Goal: Book appointment/travel/reservation

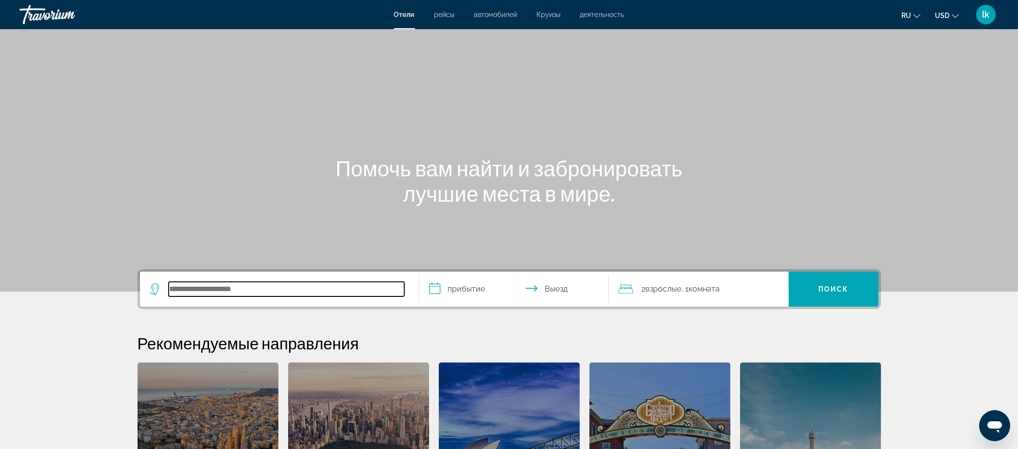
click at [169, 296] on input "Search hotel destination" at bounding box center [287, 289] width 236 height 15
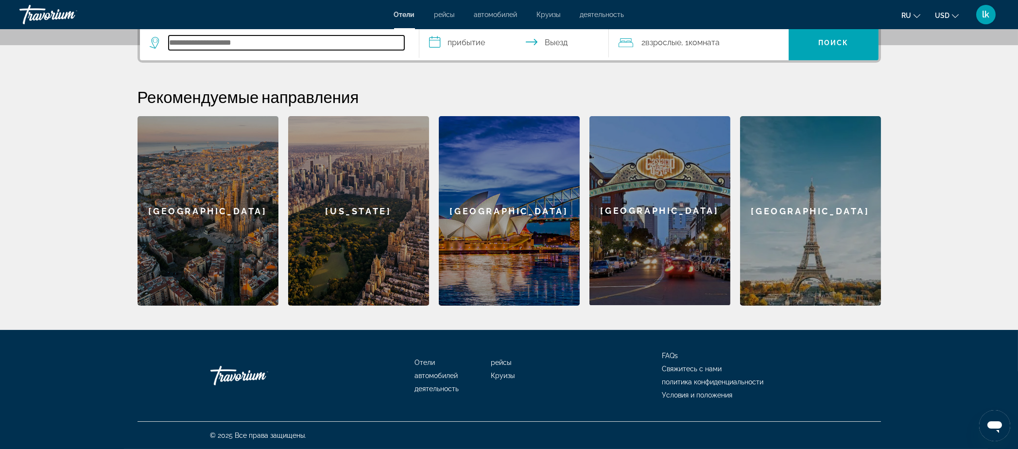
scroll to position [296, 0]
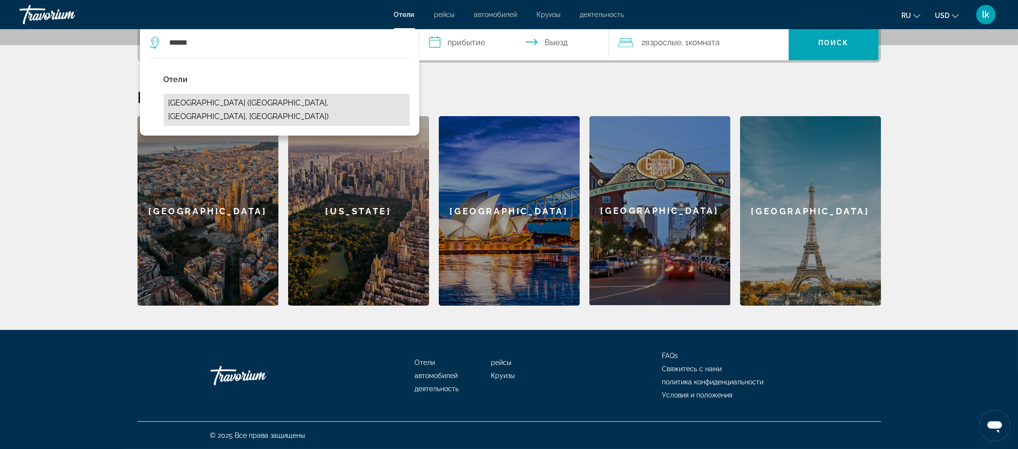
click at [224, 126] on button "[GEOGRAPHIC_DATA] ([GEOGRAPHIC_DATA], [GEOGRAPHIC_DATA], [GEOGRAPHIC_DATA])" at bounding box center [287, 110] width 246 height 32
type input "**********"
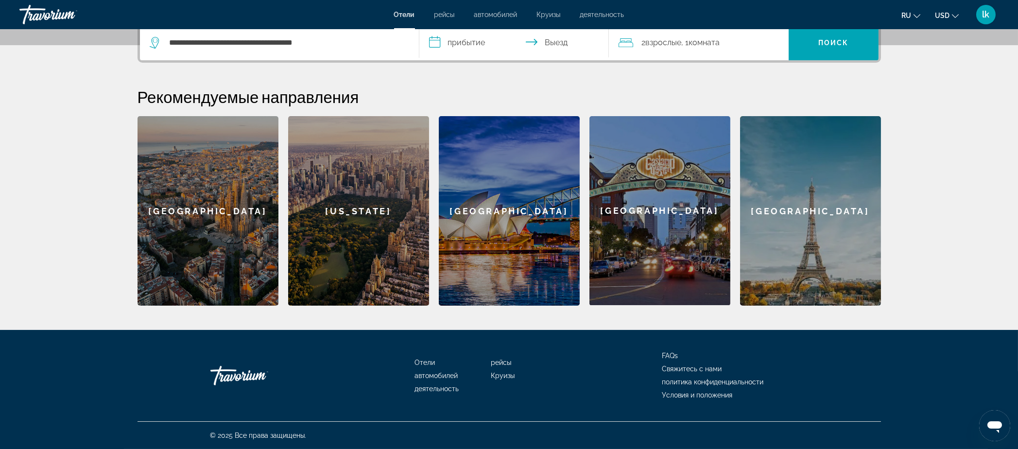
click at [423, 63] on input "**********" at bounding box center [515, 44] width 193 height 38
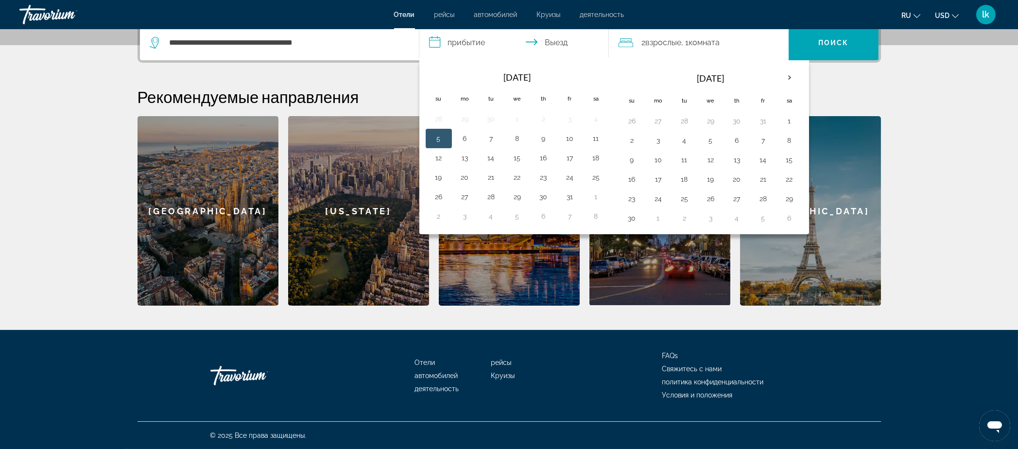
click at [431, 145] on button "5" at bounding box center [439, 139] width 16 height 14
click at [549, 60] on input "**********" at bounding box center [515, 44] width 193 height 38
click at [457, 145] on button "6" at bounding box center [465, 139] width 16 height 14
type input "**********"
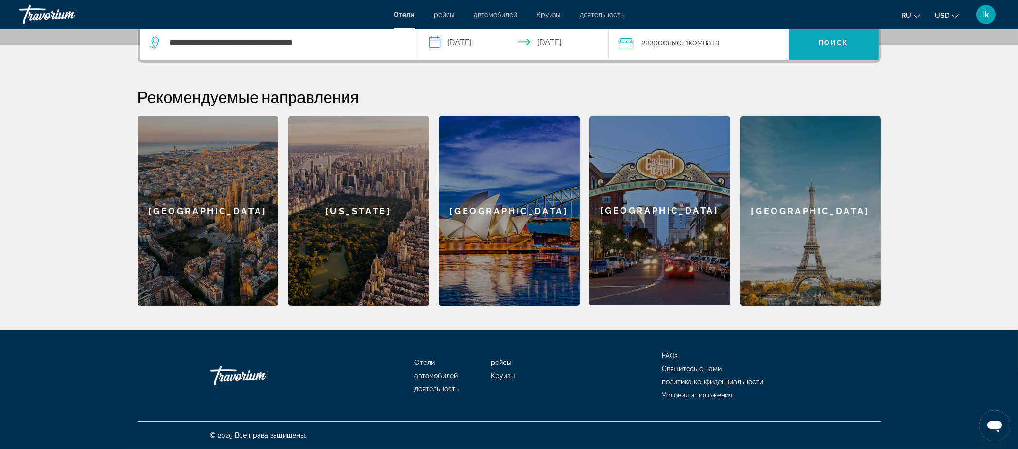
click at [849, 47] on span "Поиск" at bounding box center [833, 43] width 31 height 8
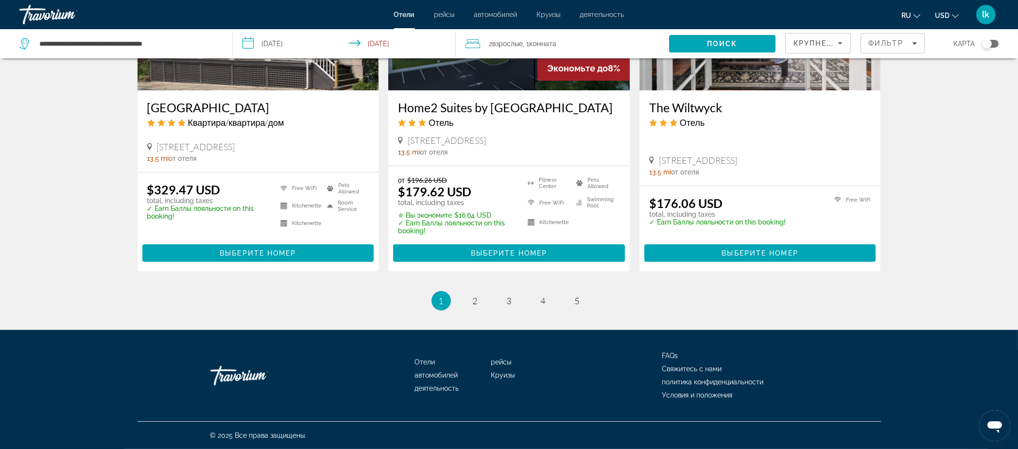
scroll to position [1664, 0]
click at [470, 292] on link "page 2" at bounding box center [474, 300] width 17 height 17
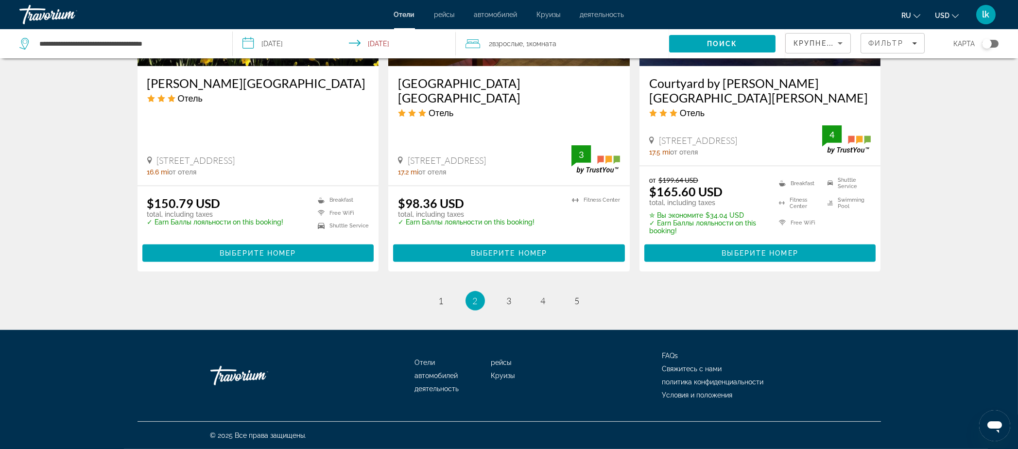
scroll to position [1716, 0]
click at [510, 295] on span "3" at bounding box center [509, 300] width 5 height 11
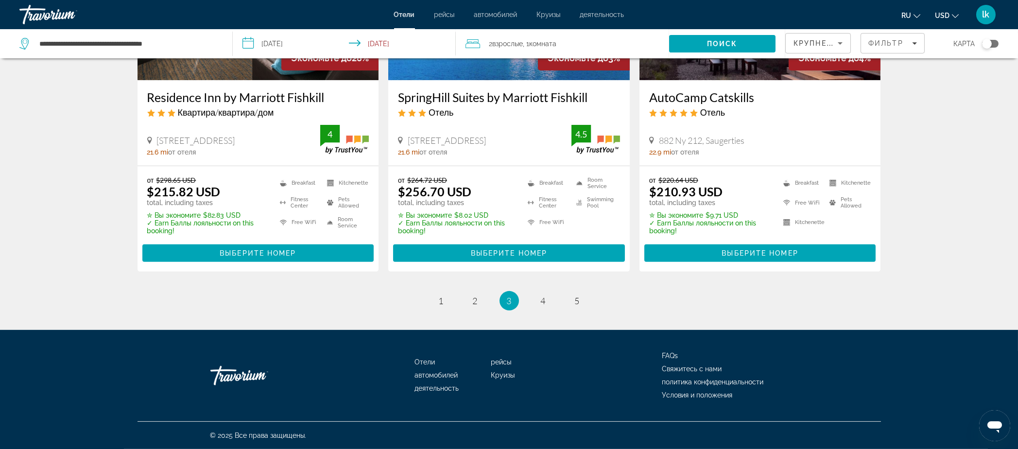
scroll to position [1663, 0]
click at [546, 295] on span "4" at bounding box center [543, 300] width 5 height 11
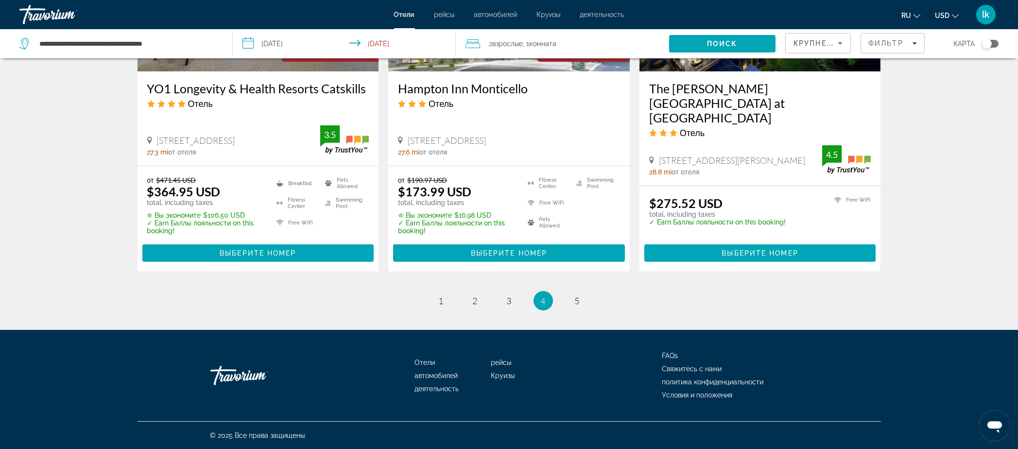
scroll to position [1708, 0]
click at [580, 295] on span "5" at bounding box center [577, 300] width 5 height 11
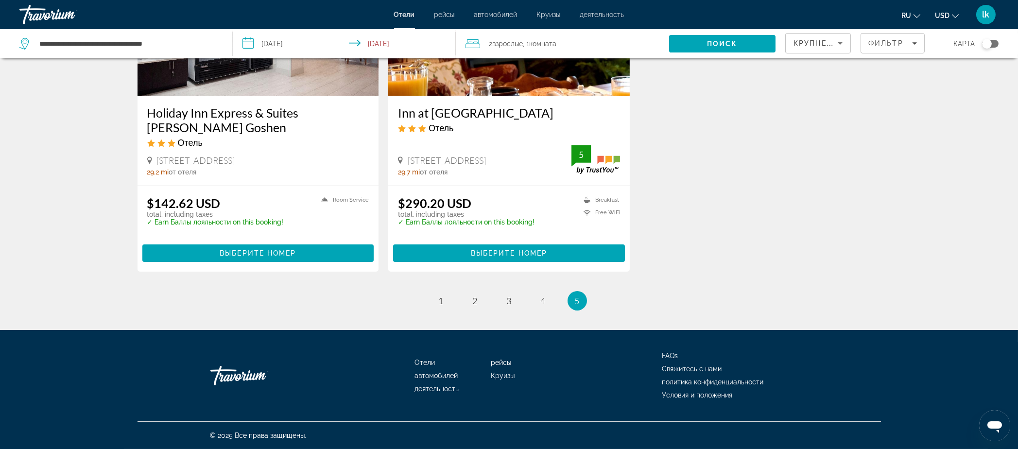
scroll to position [170, 0]
click at [439, 306] on span "1" at bounding box center [441, 300] width 5 height 11
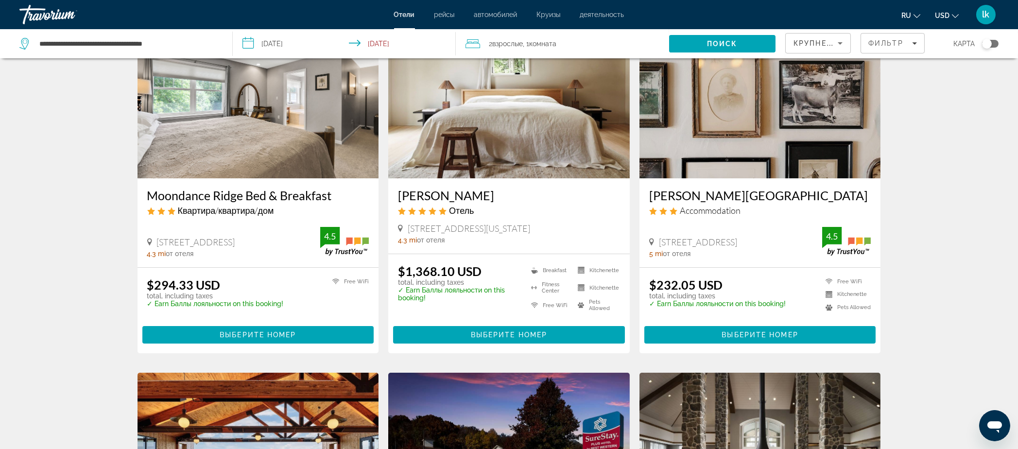
scroll to position [67, 0]
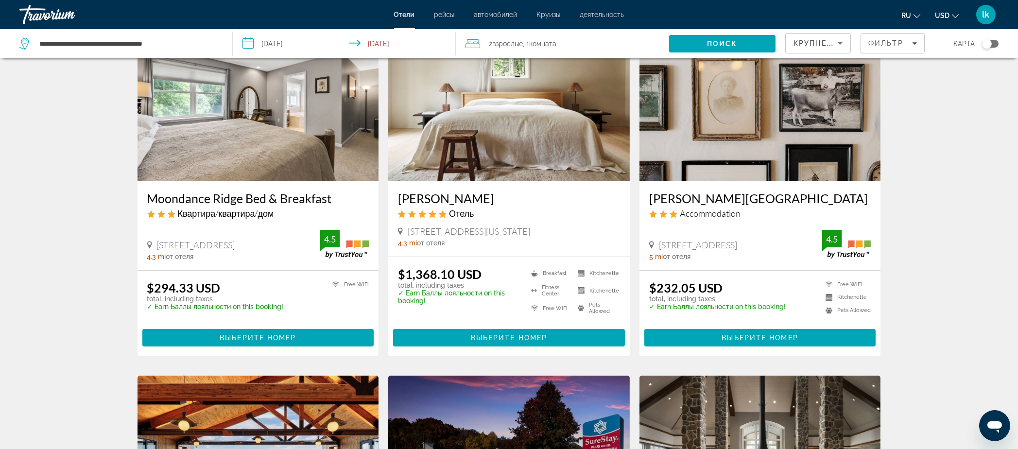
click at [217, 172] on img "Main content" at bounding box center [258, 103] width 241 height 155
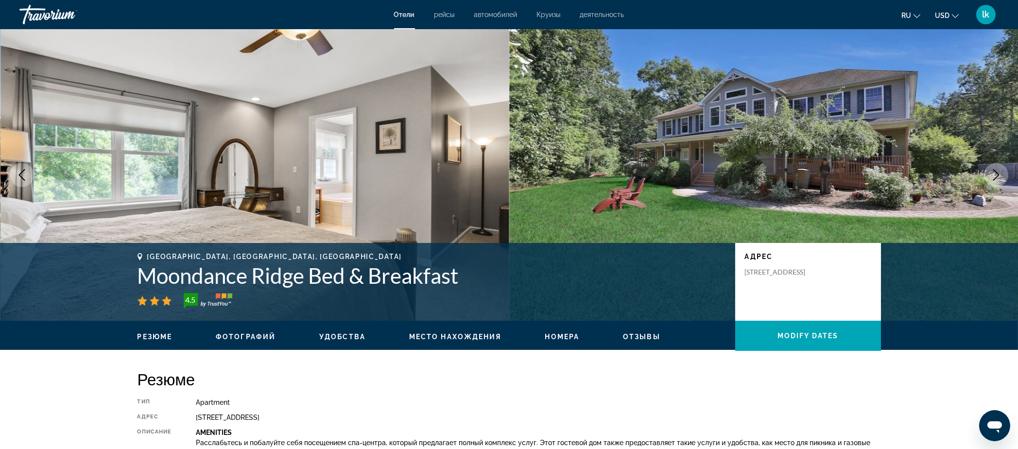
click at [993, 181] on icon "Next image" at bounding box center [996, 175] width 6 height 12
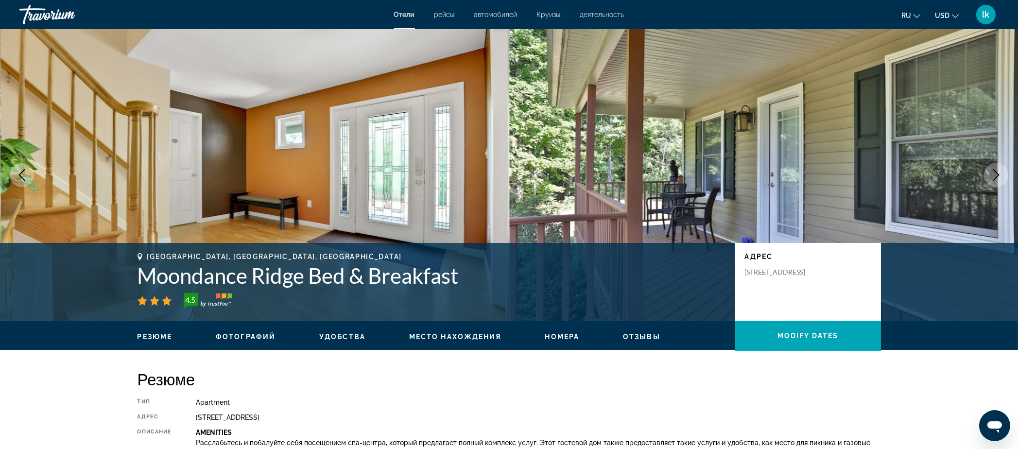
click at [993, 181] on icon "Next image" at bounding box center [996, 175] width 6 height 12
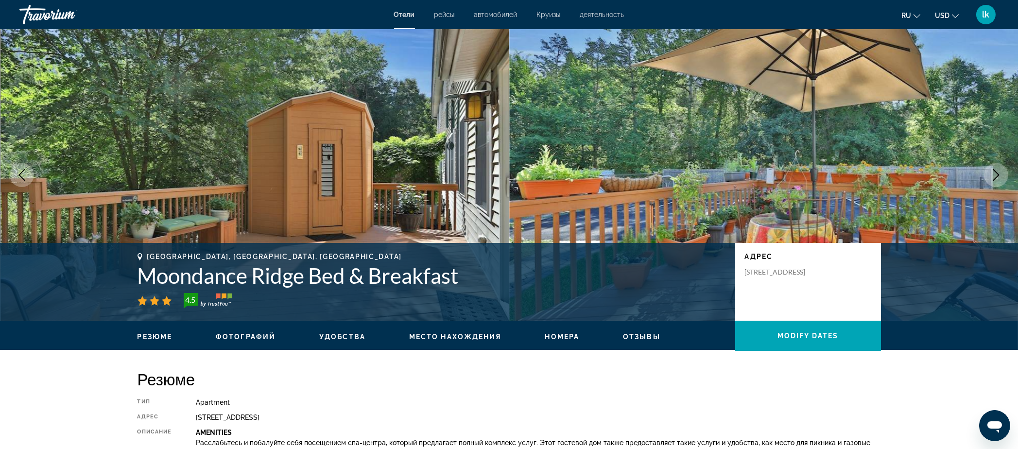
click at [993, 181] on icon "Next image" at bounding box center [996, 175] width 6 height 12
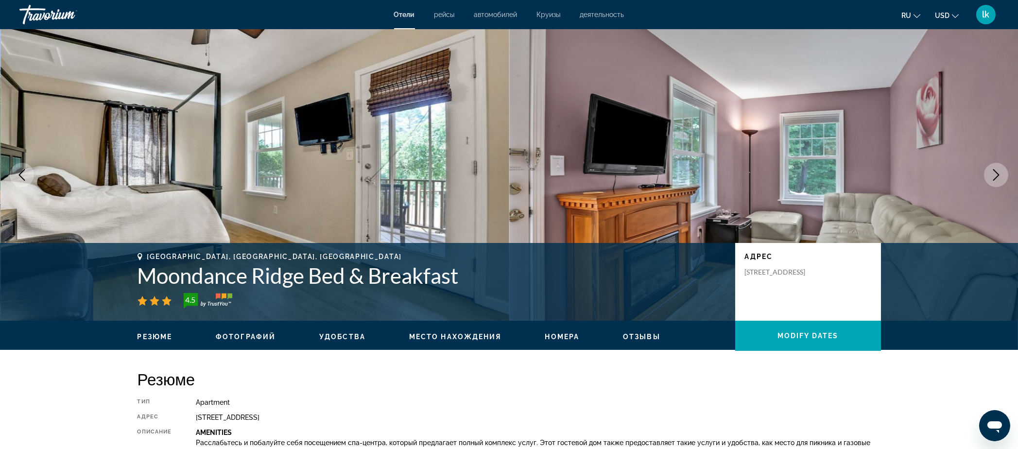
click at [993, 181] on icon "Next image" at bounding box center [996, 175] width 6 height 12
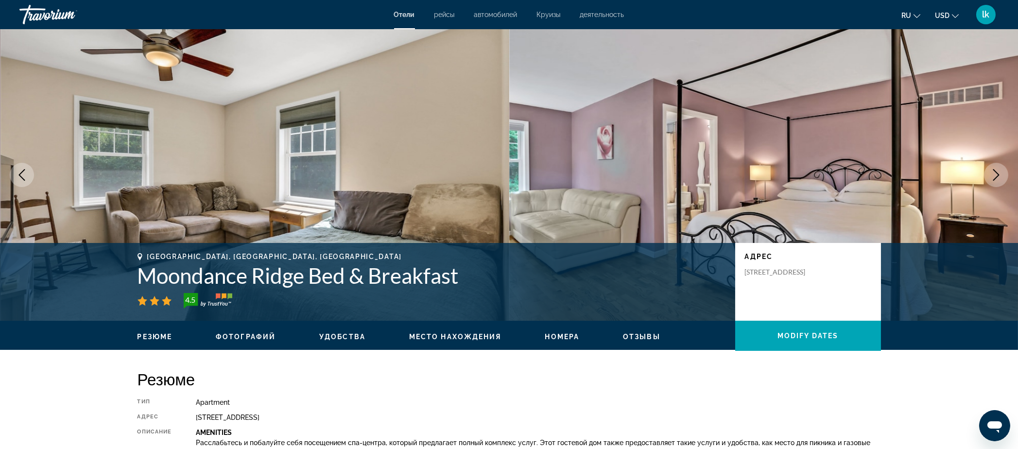
click at [993, 181] on icon "Next image" at bounding box center [996, 175] width 6 height 12
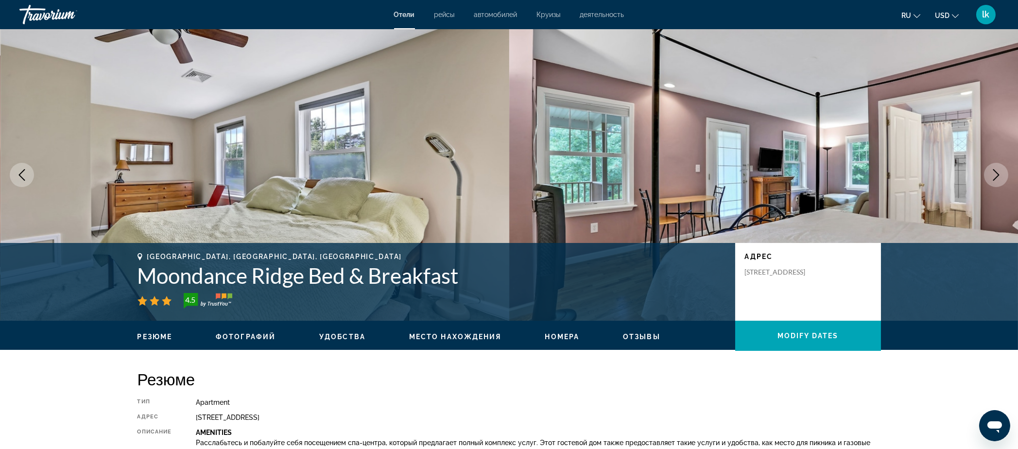
click at [993, 181] on icon "Next image" at bounding box center [996, 175] width 6 height 12
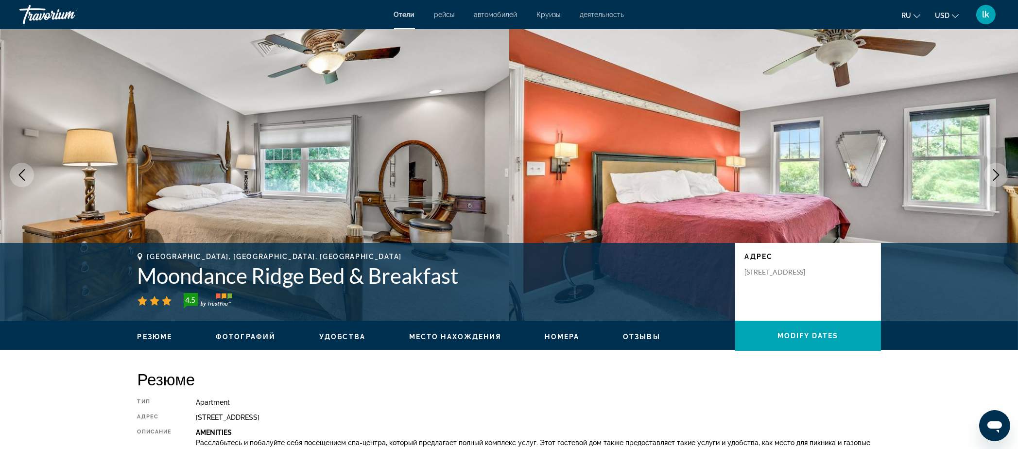
click at [993, 181] on icon "Next image" at bounding box center [996, 175] width 6 height 12
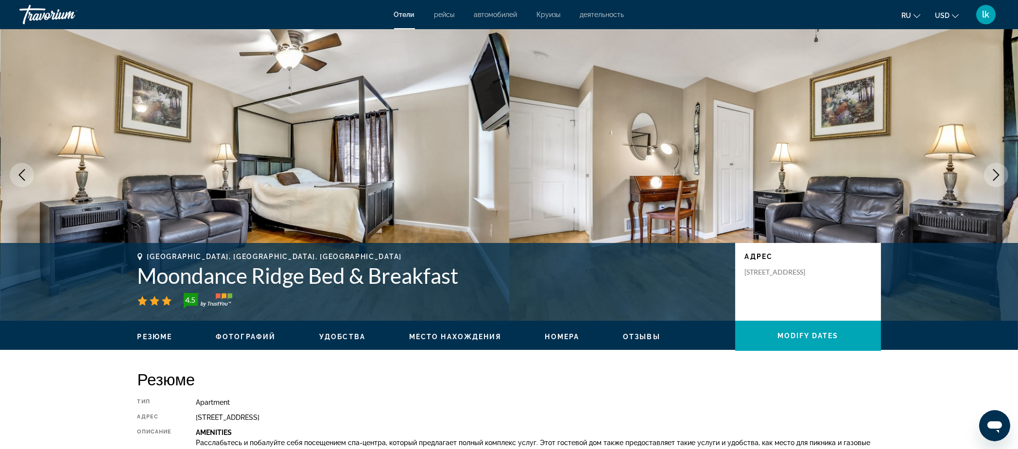
click at [993, 181] on icon "Next image" at bounding box center [996, 175] width 6 height 12
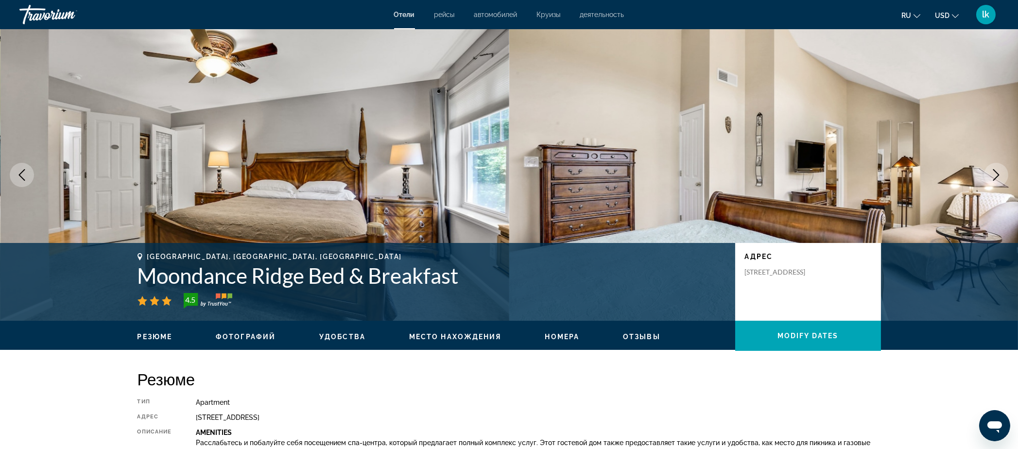
click at [993, 181] on icon "Next image" at bounding box center [996, 175] width 6 height 12
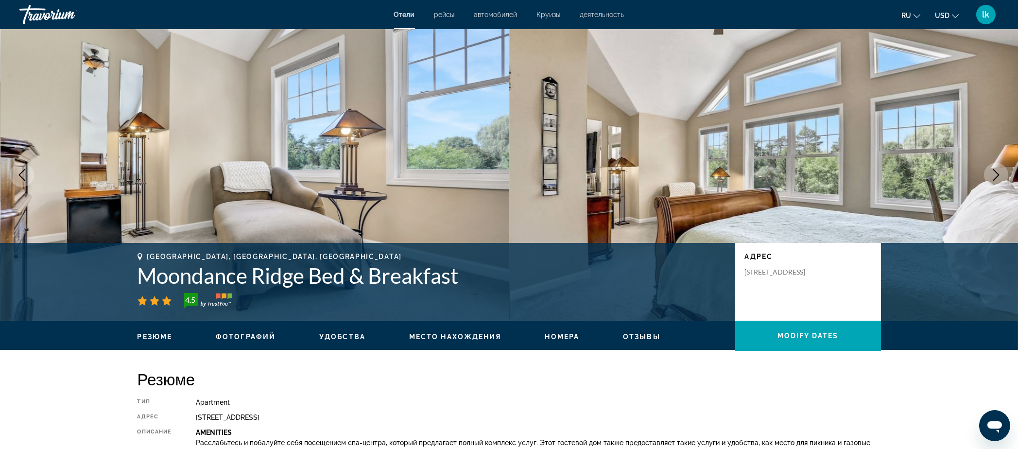
click at [993, 181] on icon "Next image" at bounding box center [996, 175] width 6 height 12
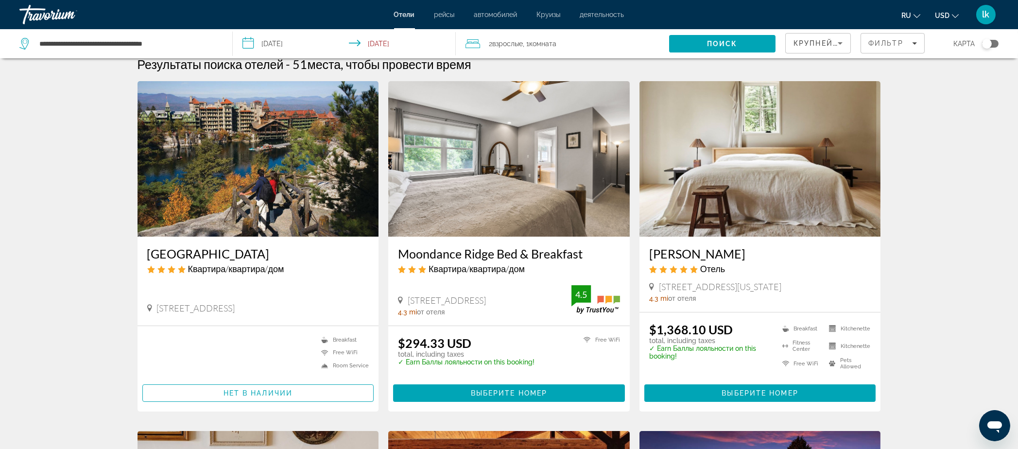
scroll to position [11, 0]
click at [152, 237] on img "Main content" at bounding box center [258, 159] width 241 height 155
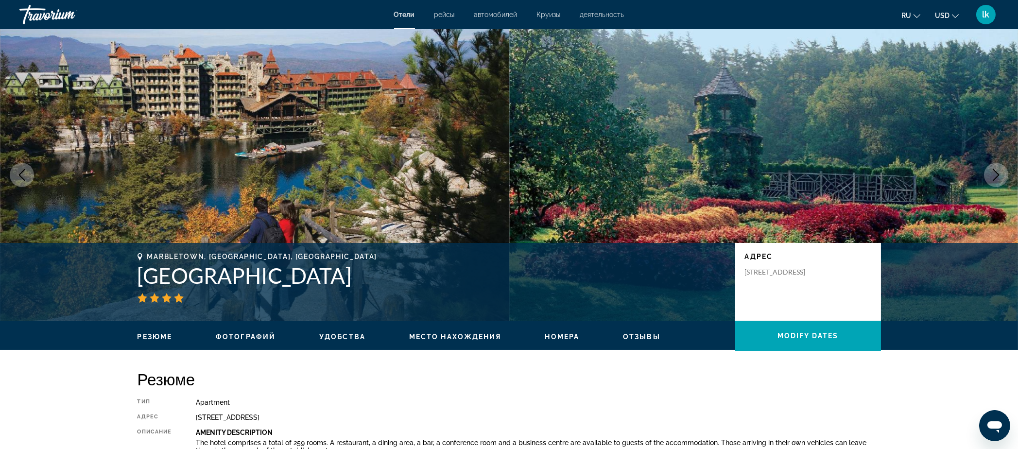
click at [996, 181] on icon "Next image" at bounding box center [996, 175] width 12 height 12
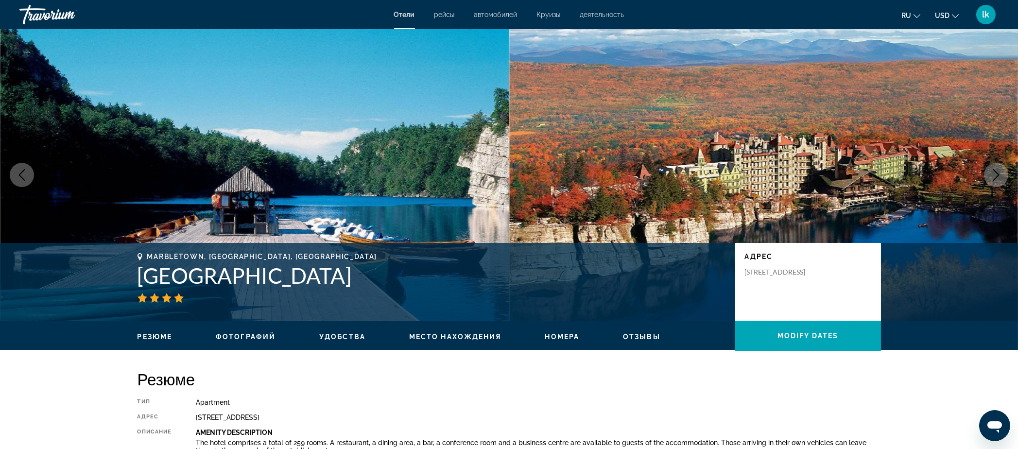
click at [996, 181] on icon "Next image" at bounding box center [996, 175] width 12 height 12
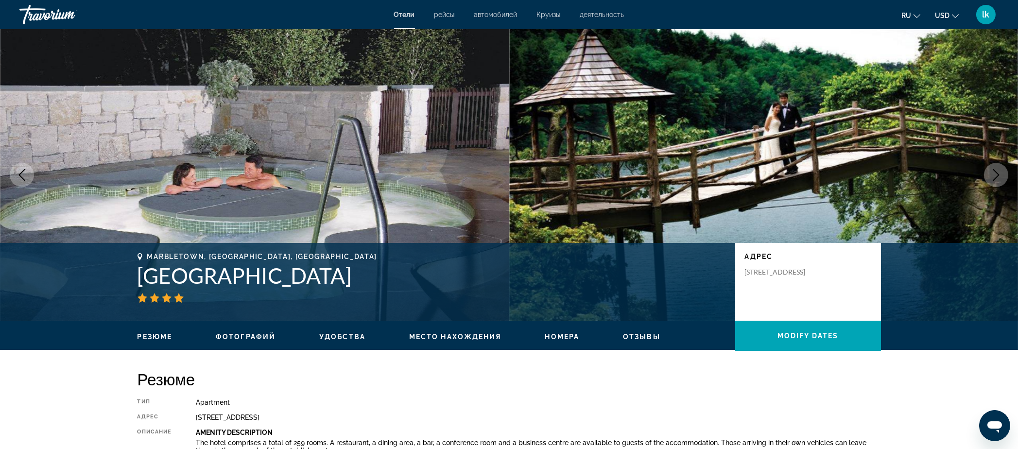
click at [996, 181] on icon "Next image" at bounding box center [996, 175] width 12 height 12
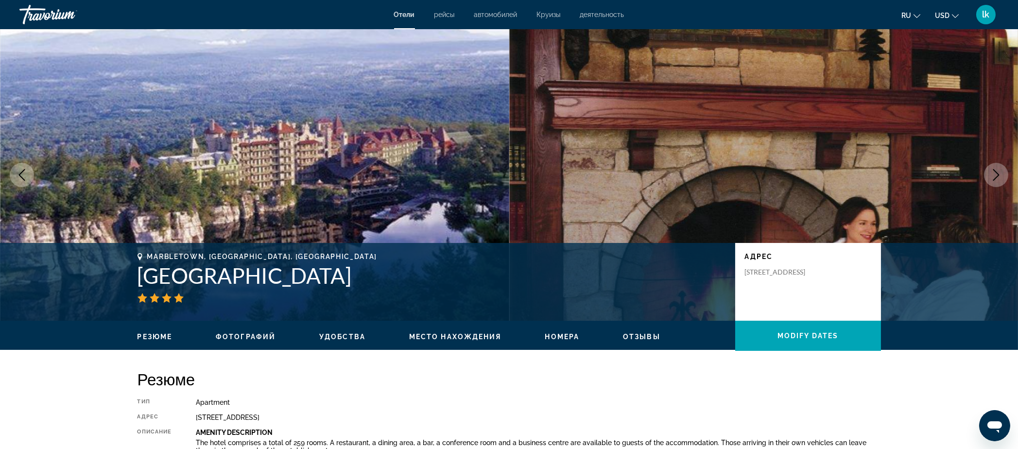
click at [996, 181] on icon "Next image" at bounding box center [996, 175] width 12 height 12
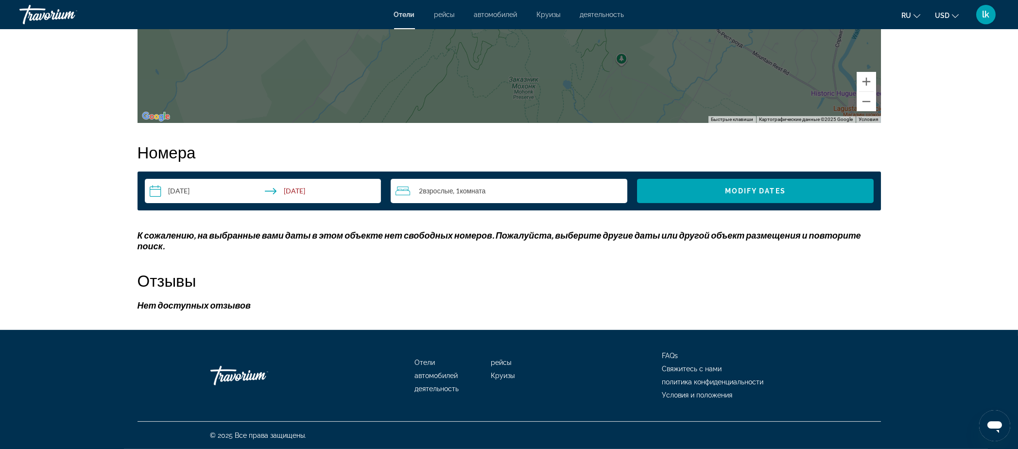
scroll to position [1505, 0]
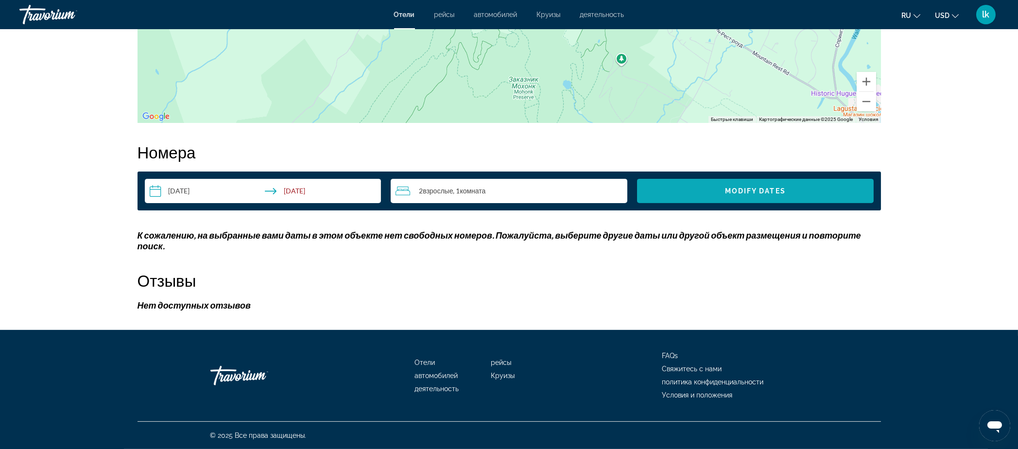
click at [792, 179] on span "Search widget" at bounding box center [755, 190] width 237 height 23
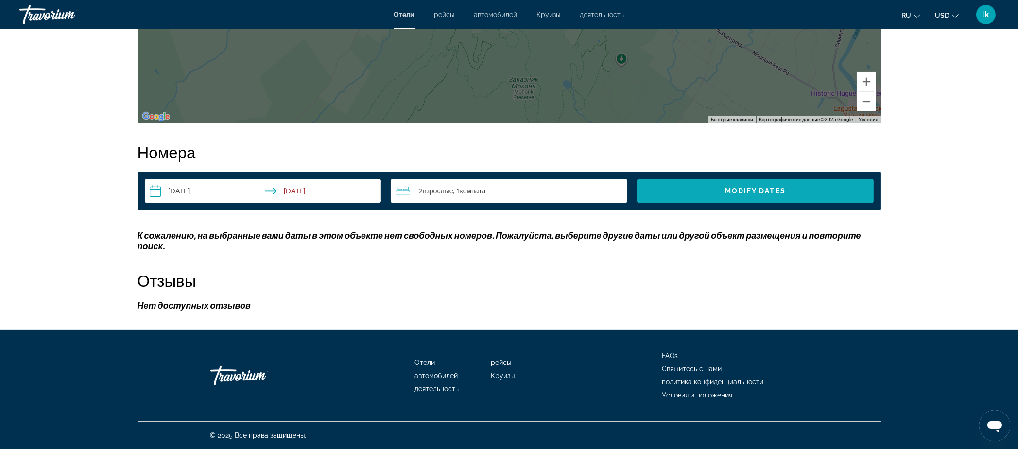
scroll to position [1387, 0]
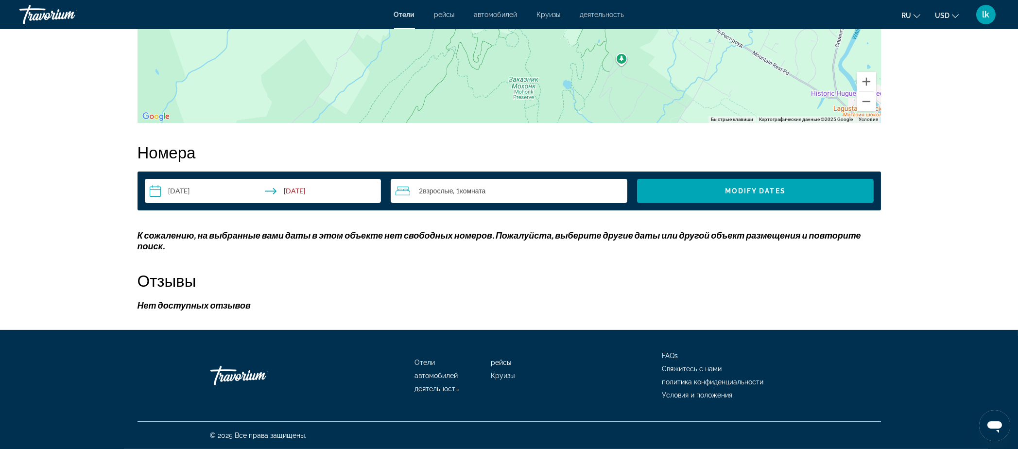
click at [212, 206] on input "**********" at bounding box center [265, 192] width 241 height 27
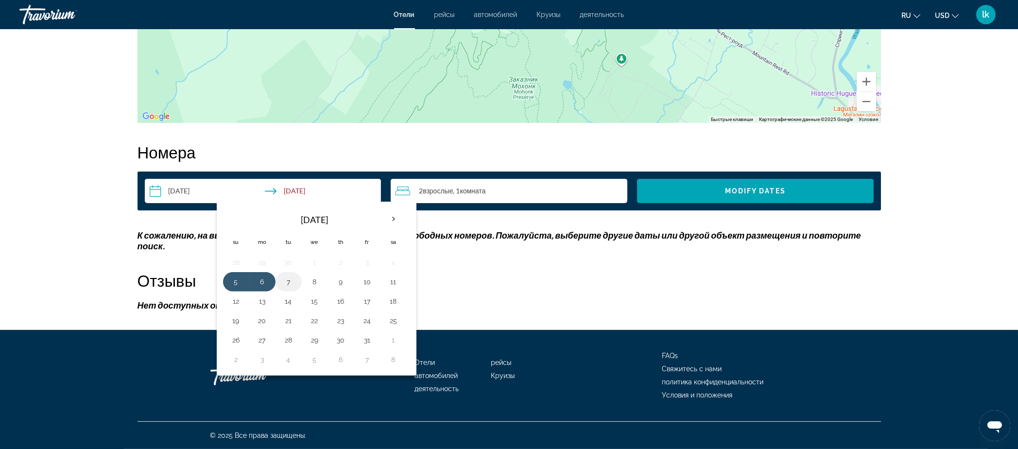
click at [281, 289] on button "7" at bounding box center [289, 282] width 16 height 14
click at [145, 206] on input "**********" at bounding box center [265, 192] width 241 height 27
click at [232, 289] on button "5" at bounding box center [240, 282] width 16 height 14
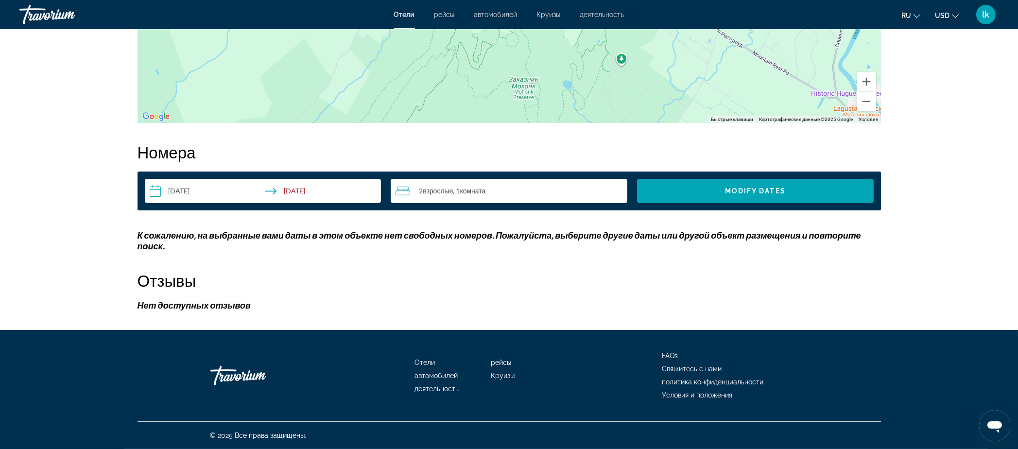
click at [145, 206] on input "**********" at bounding box center [265, 192] width 241 height 27
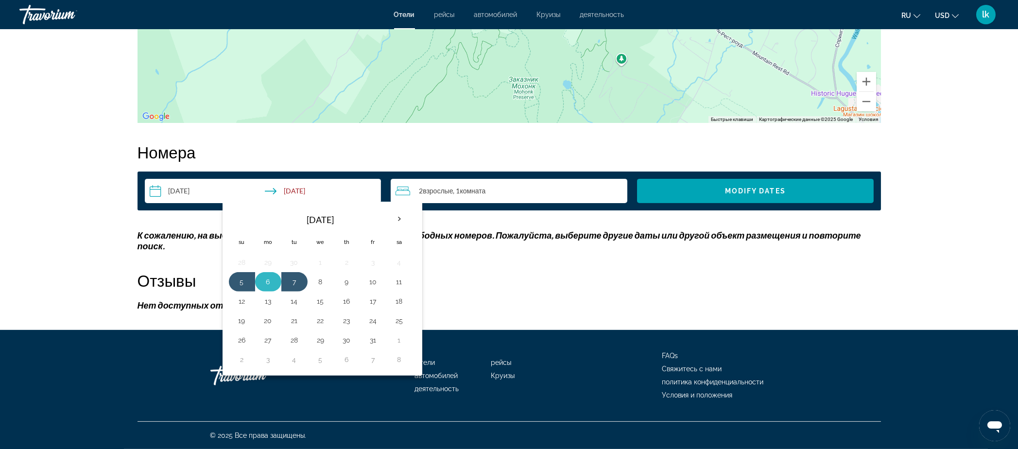
click at [260, 289] on button "6" at bounding box center [268, 282] width 16 height 14
click at [240, 206] on input "**********" at bounding box center [265, 192] width 241 height 27
click at [289, 289] on button "7" at bounding box center [297, 282] width 16 height 14
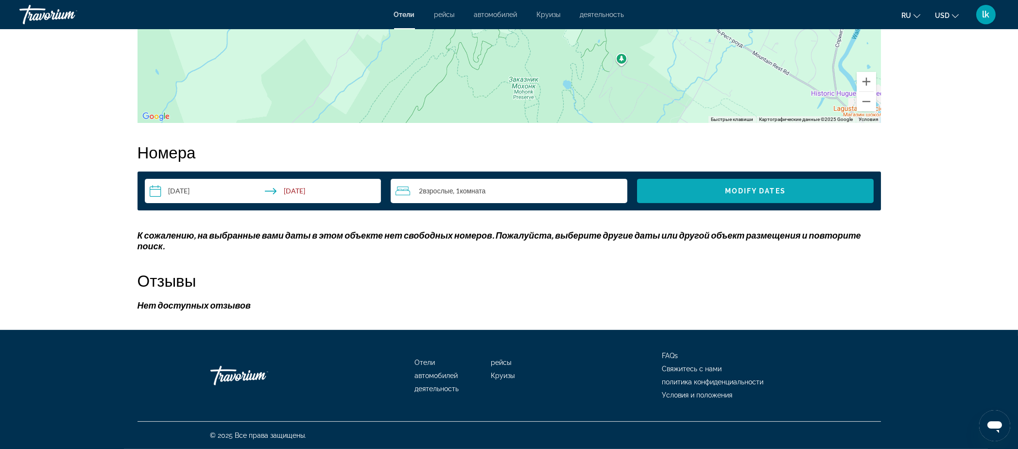
click at [786, 195] on span "Modify Dates" at bounding box center [755, 191] width 61 height 8
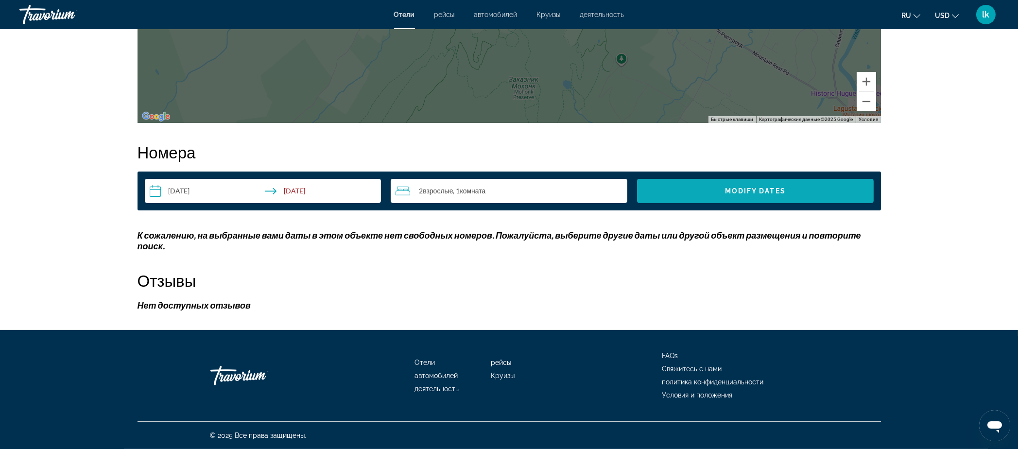
scroll to position [1380, 0]
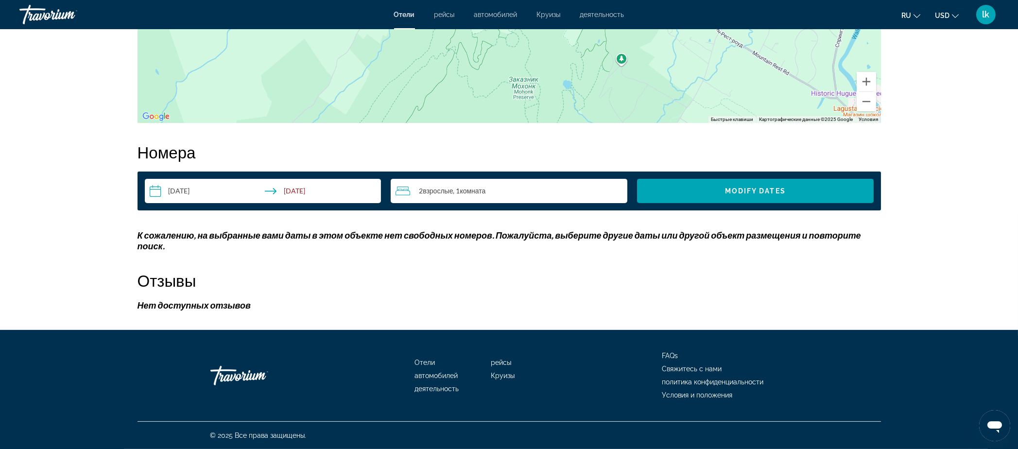
click at [145, 206] on input "**********" at bounding box center [265, 192] width 241 height 27
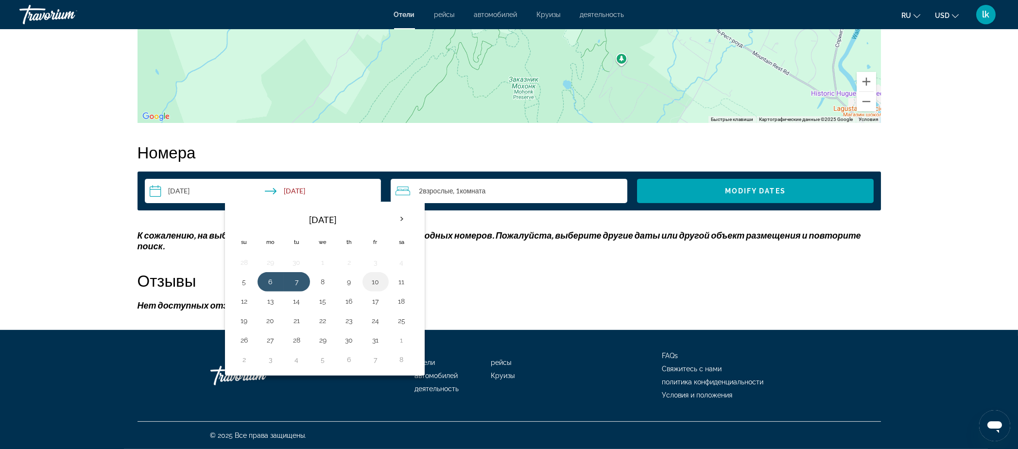
click at [368, 289] on button "10" at bounding box center [376, 282] width 16 height 14
click at [394, 289] on button "11" at bounding box center [402, 282] width 16 height 14
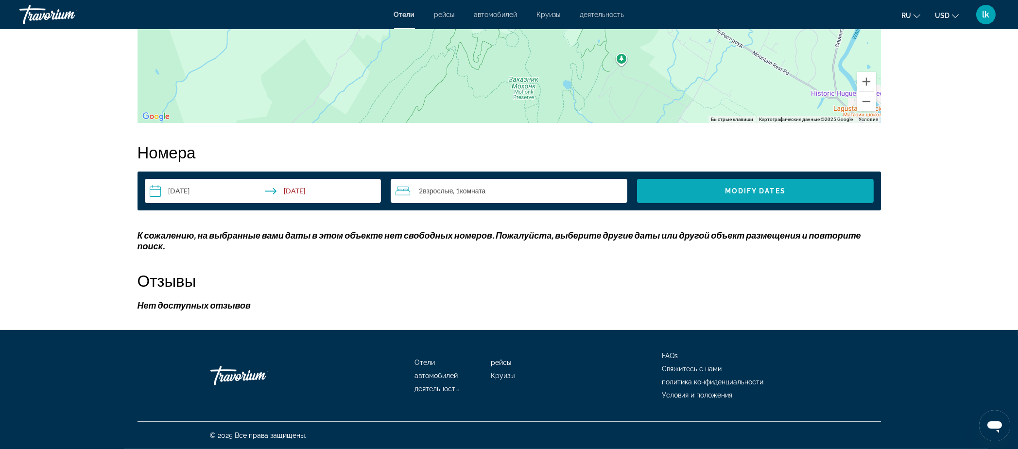
click at [786, 195] on span "Modify Dates" at bounding box center [755, 191] width 61 height 8
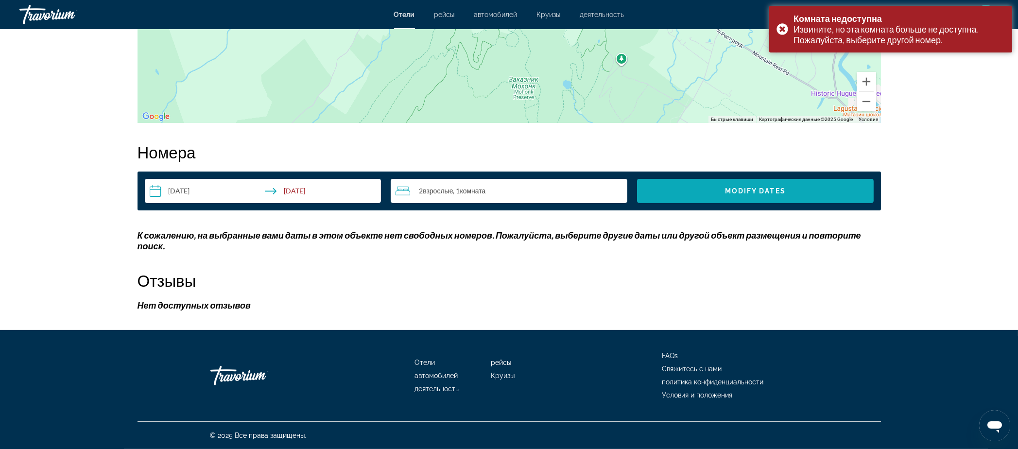
click at [786, 195] on span "Modify Dates" at bounding box center [755, 191] width 61 height 8
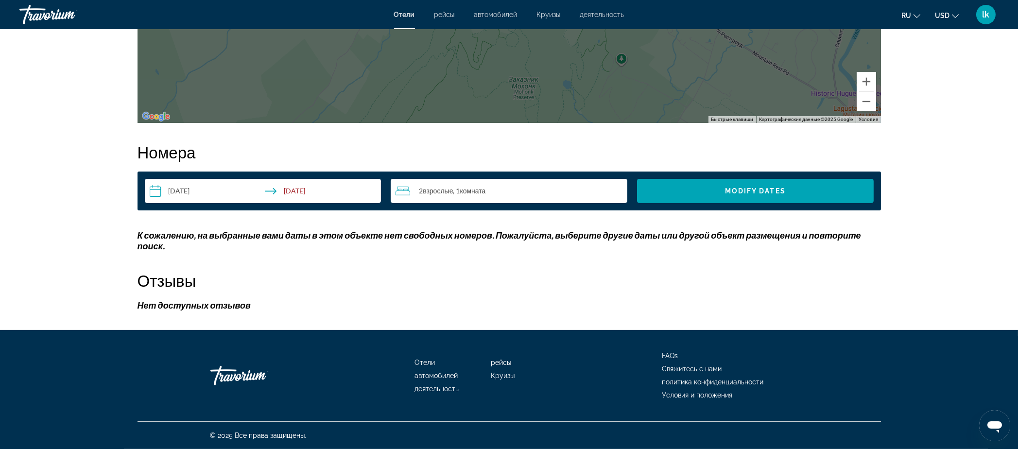
scroll to position [1442, 0]
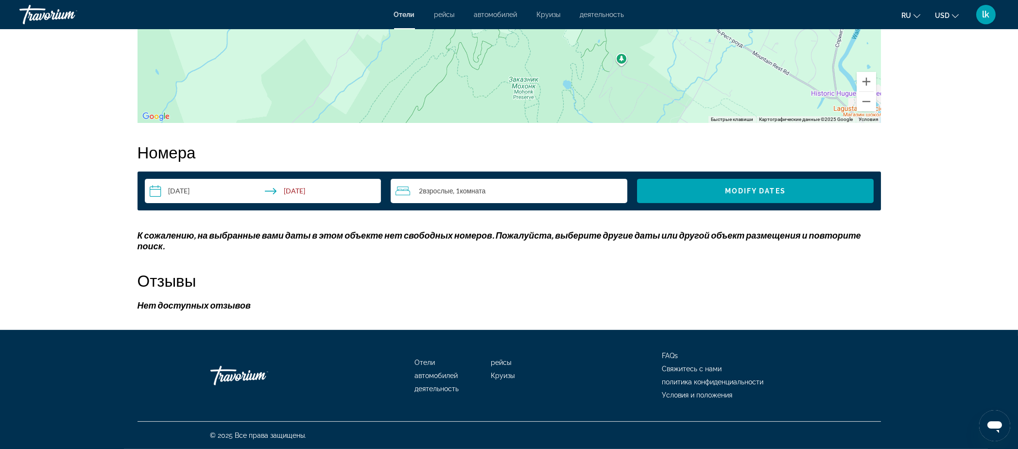
click at [145, 206] on input "**********" at bounding box center [265, 192] width 241 height 27
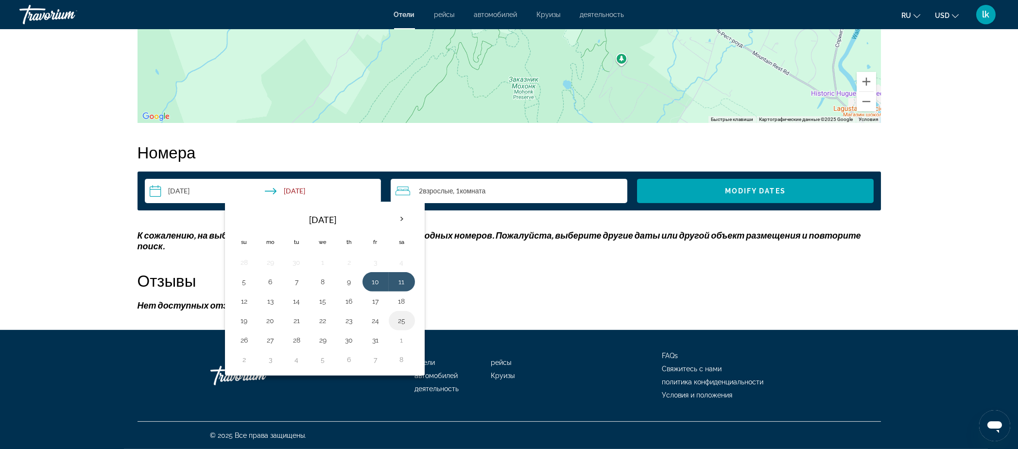
click at [394, 327] on button "25" at bounding box center [402, 321] width 16 height 14
click at [228, 206] on input "**********" at bounding box center [265, 192] width 241 height 27
click at [237, 347] on button "26" at bounding box center [245, 340] width 16 height 14
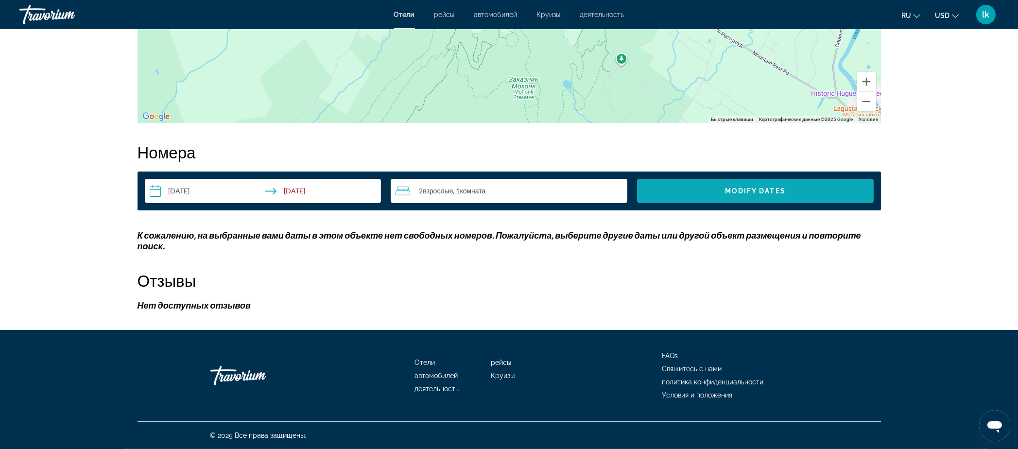
click at [786, 195] on span "Modify Dates" at bounding box center [755, 191] width 61 height 8
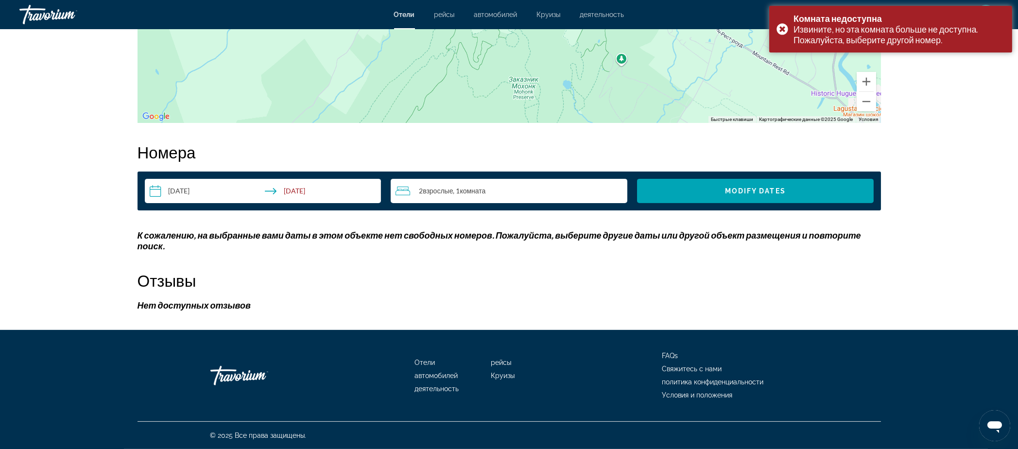
click at [145, 206] on input "**********" at bounding box center [265, 192] width 241 height 27
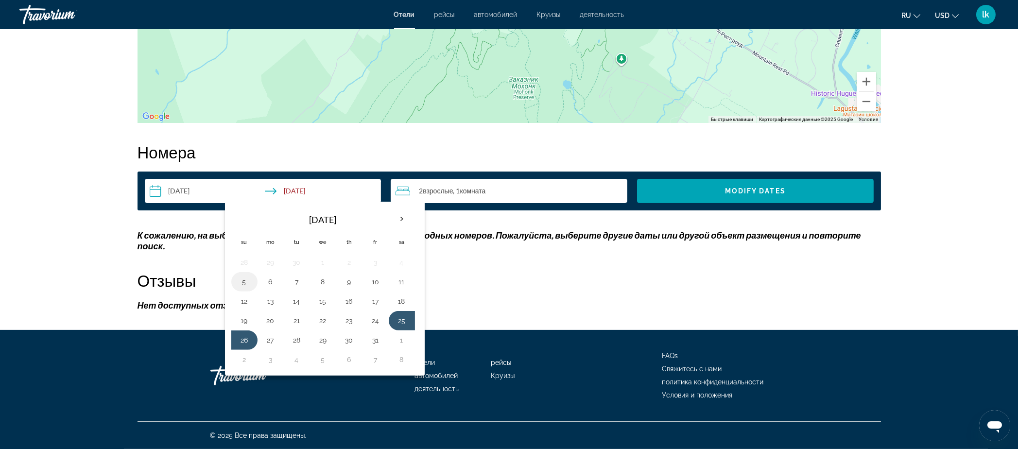
click at [237, 289] on button "5" at bounding box center [245, 282] width 16 height 14
click at [263, 289] on button "6" at bounding box center [271, 282] width 16 height 14
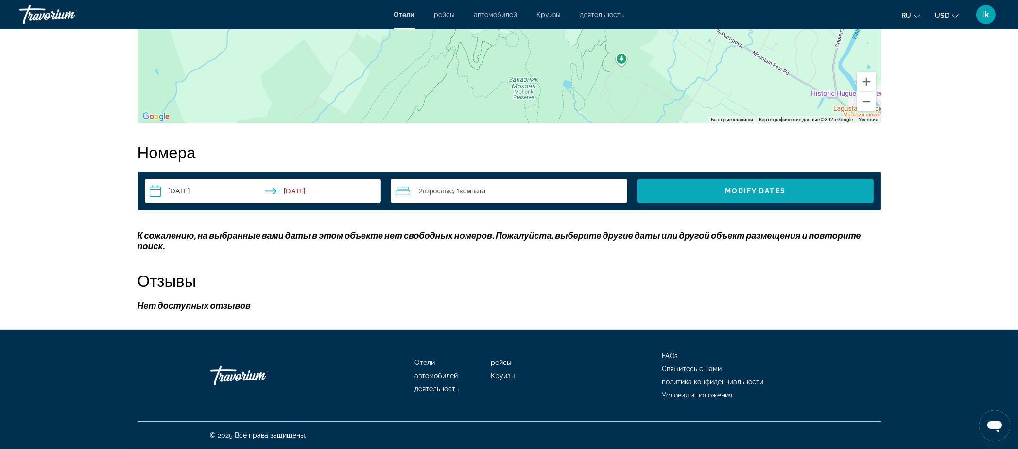
click at [786, 195] on span "Modify Dates" at bounding box center [755, 191] width 61 height 8
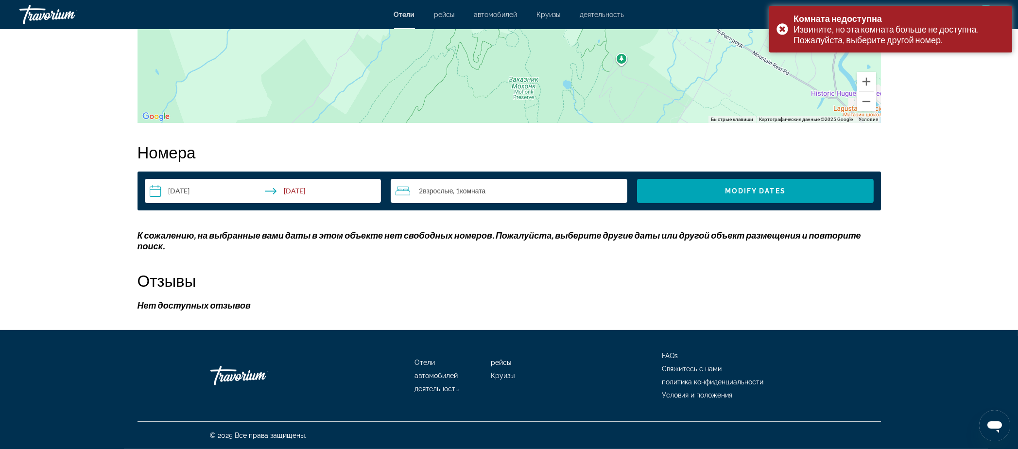
click at [145, 206] on input "**********" at bounding box center [265, 192] width 241 height 27
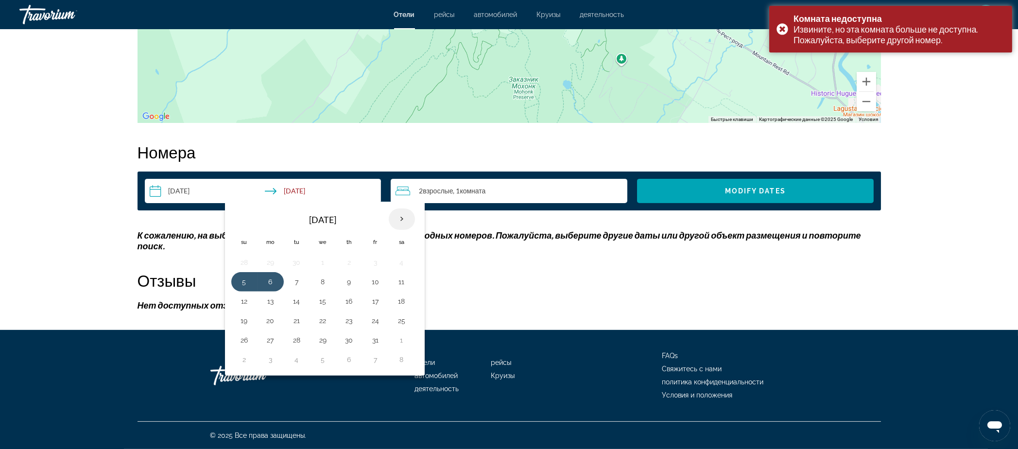
click at [389, 230] on th "Next month" at bounding box center [402, 218] width 26 height 21
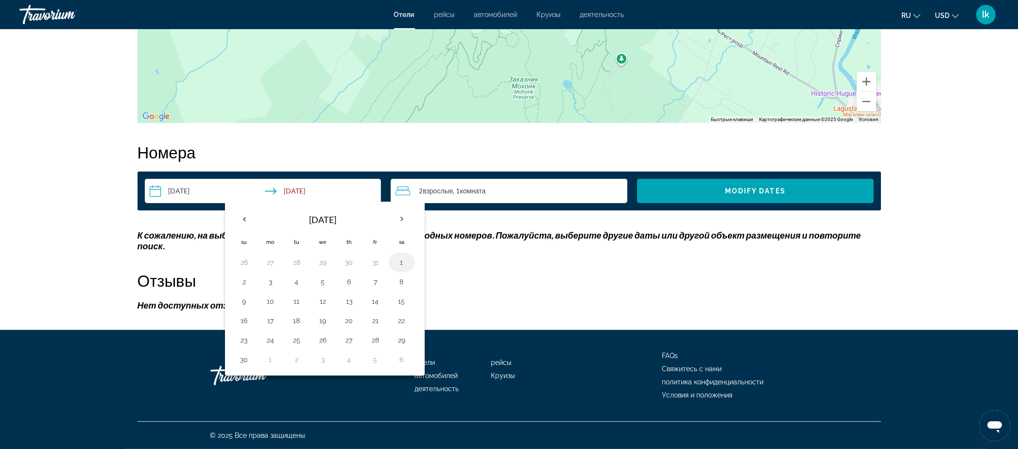
click at [394, 269] on button "1" at bounding box center [402, 263] width 16 height 14
click at [237, 289] on button "2" at bounding box center [245, 282] width 16 height 14
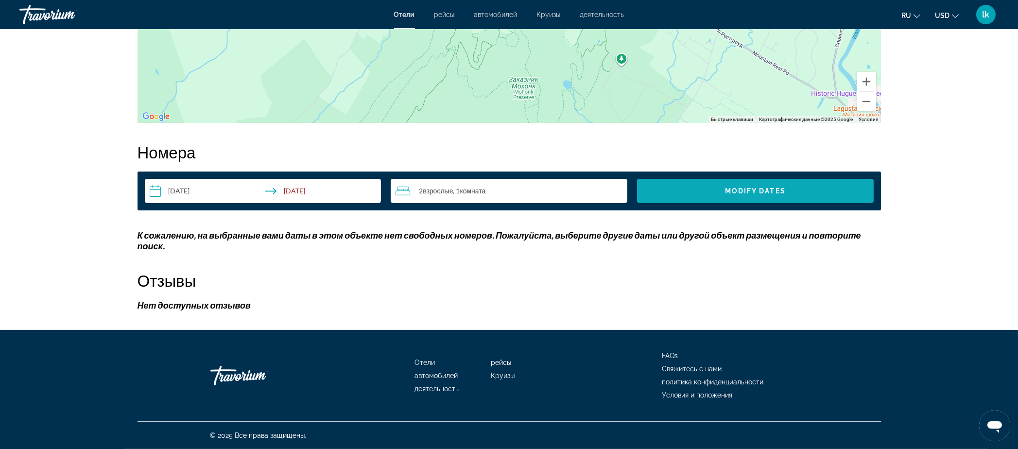
click at [874, 203] on span "Search widget" at bounding box center [755, 190] width 237 height 23
click at [145, 206] on input "**********" at bounding box center [265, 192] width 241 height 27
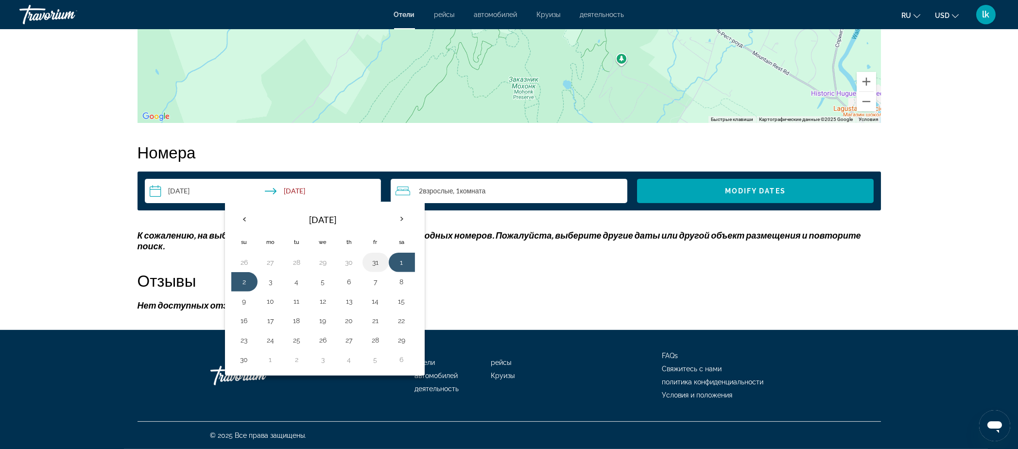
click at [368, 269] on button "31" at bounding box center [376, 263] width 16 height 14
click at [389, 230] on th "Next month" at bounding box center [402, 218] width 26 height 21
click at [368, 269] on button "31" at bounding box center [376, 263] width 16 height 14
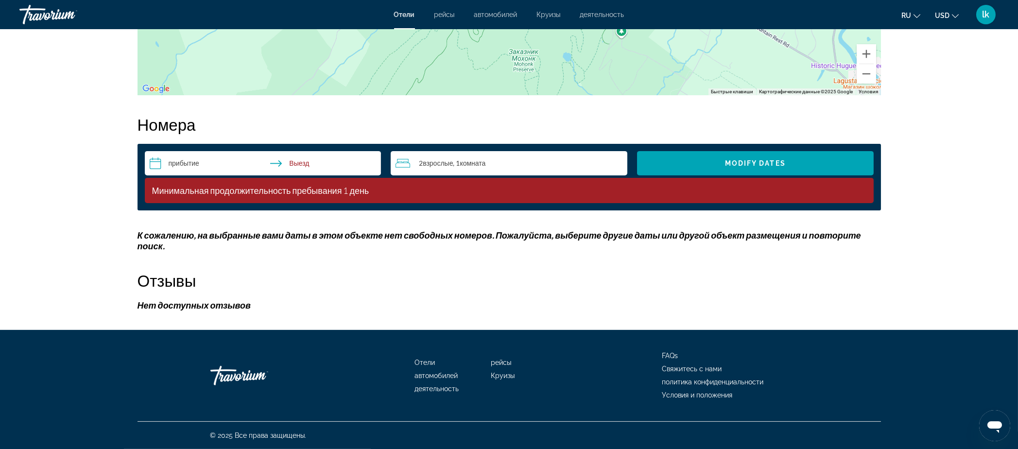
click at [145, 178] on input "**********" at bounding box center [265, 164] width 241 height 27
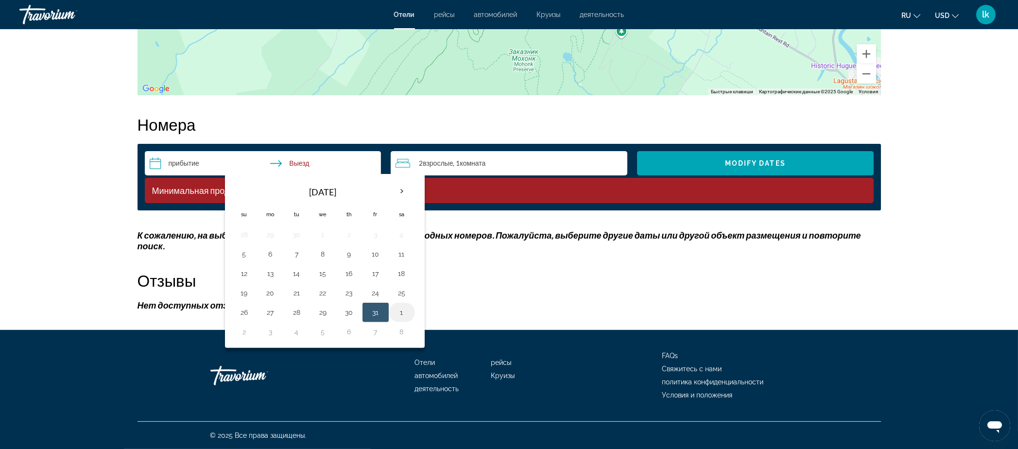
click at [394, 319] on button "1" at bounding box center [402, 313] width 16 height 14
click at [786, 167] on span "Modify Dates" at bounding box center [755, 163] width 61 height 8
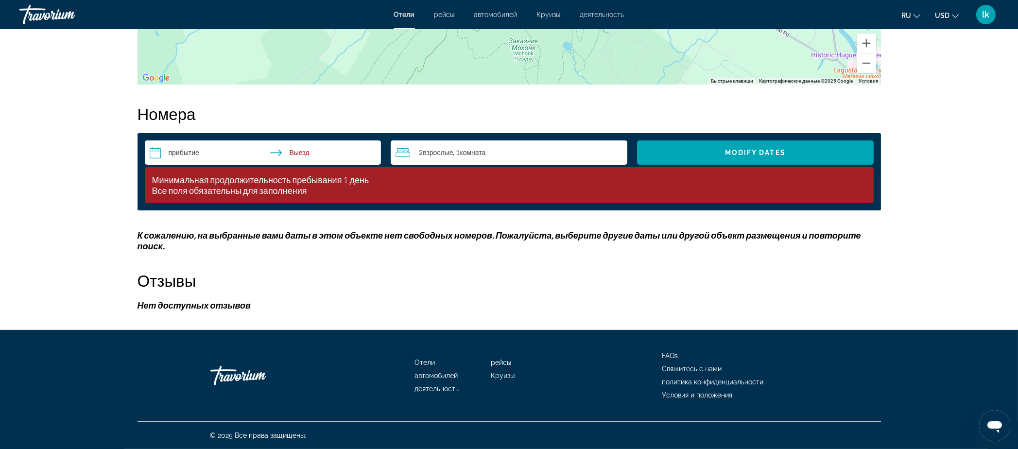
click at [145, 168] on input "**********" at bounding box center [265, 153] width 241 height 27
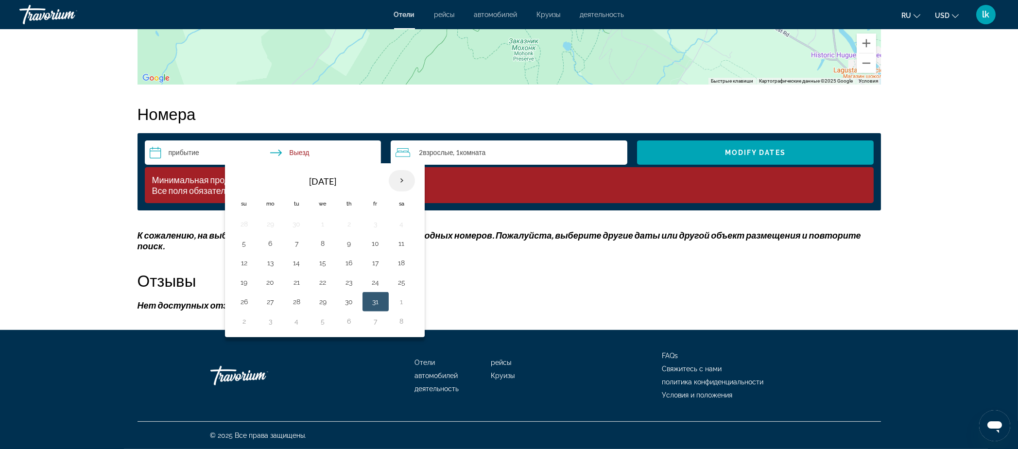
click at [389, 191] on th "Next month" at bounding box center [402, 180] width 26 height 21
click at [237, 250] on button "2" at bounding box center [245, 244] width 16 height 14
click at [394, 231] on button "1" at bounding box center [402, 224] width 16 height 14
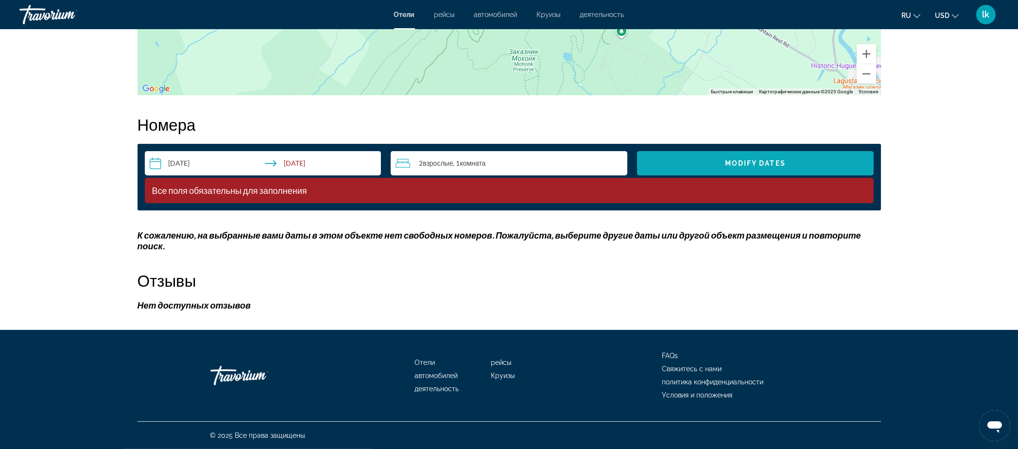
click at [786, 167] on span "Modify Dates" at bounding box center [755, 163] width 61 height 8
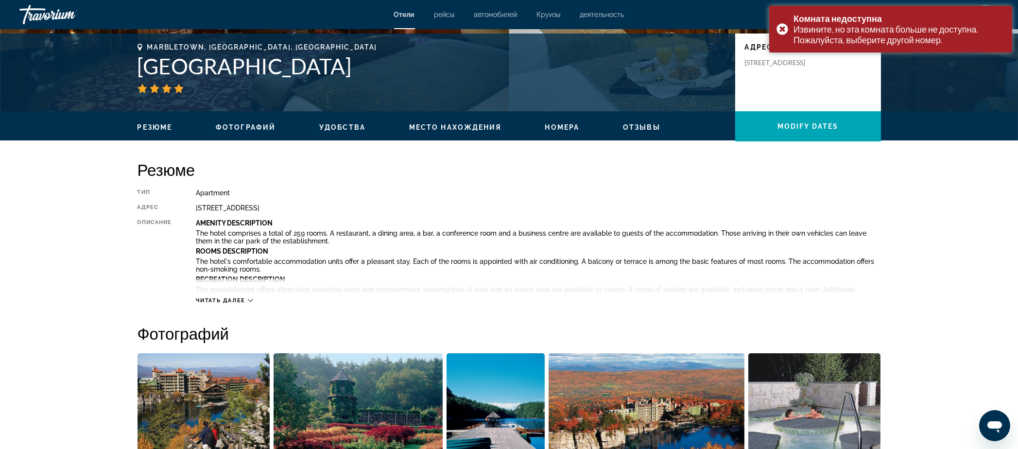
scroll to position [207, 0]
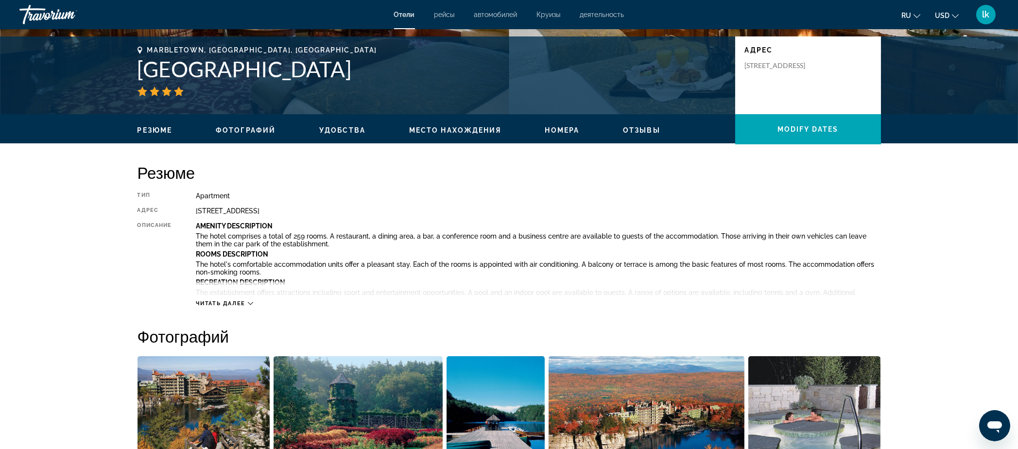
drag, startPoint x: 340, startPoint y: 138, endPoint x: 49, endPoint y: 136, distance: 291.5
click at [138, 82] on h1 "[GEOGRAPHIC_DATA]" at bounding box center [432, 68] width 588 height 25
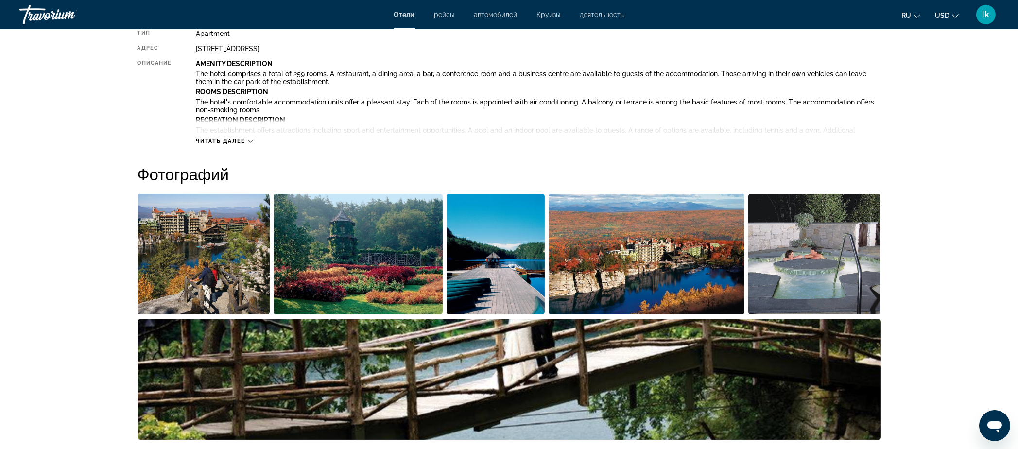
scroll to position [369, 0]
drag, startPoint x: 456, startPoint y: 149, endPoint x: 112, endPoint y: 156, distance: 344.1
click at [138, 144] on div "Тип Apartment адрес [STREET_ADDRESS] Описание Amenity Description The hotel com…" at bounding box center [509, 86] width 743 height 115
copy div "[STREET_ADDRESS]"
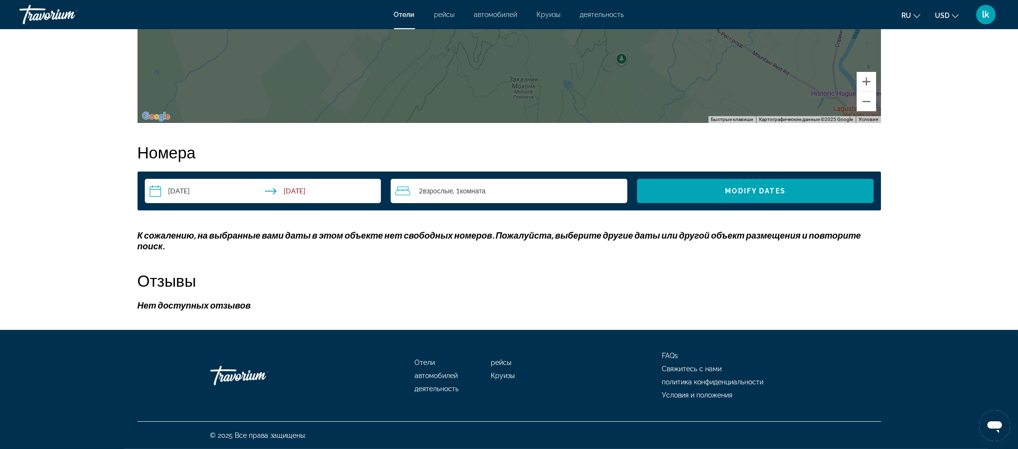
scroll to position [1517, 0]
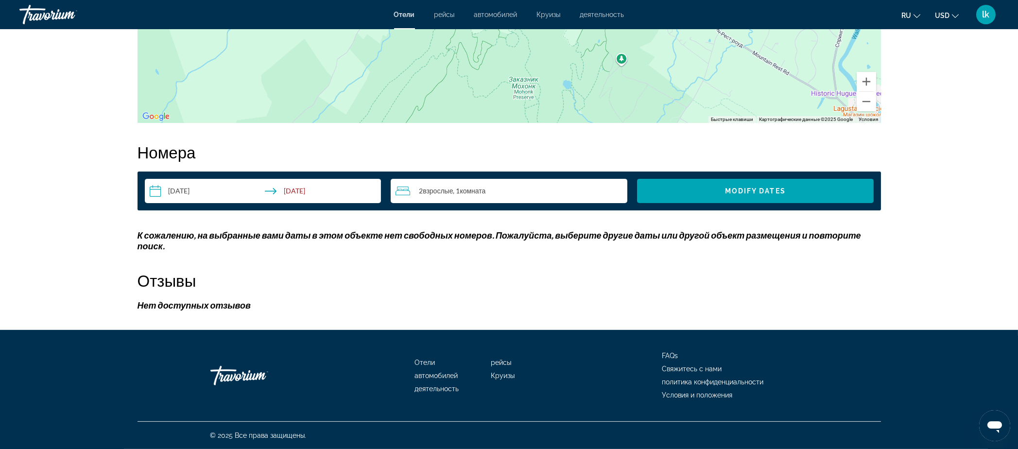
click at [145, 179] on input "**********" at bounding box center [265, 192] width 241 height 27
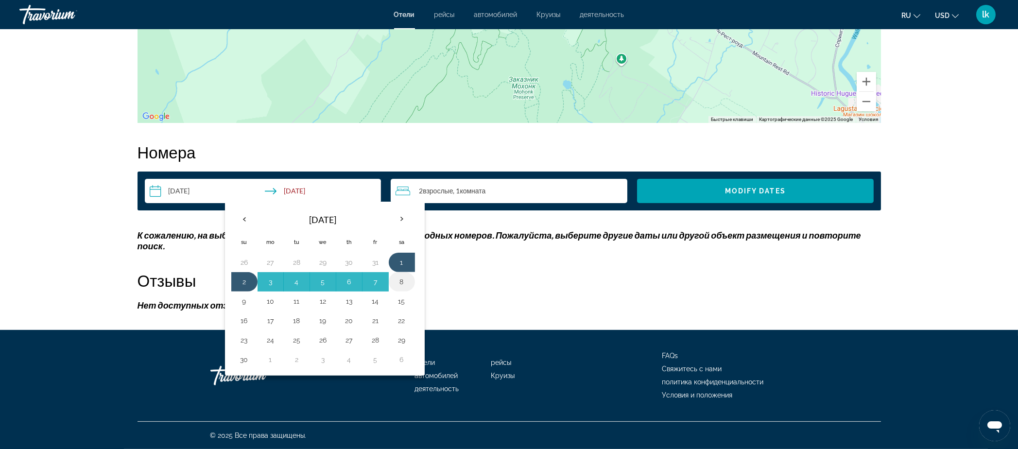
click at [394, 275] on button "8" at bounding box center [402, 282] width 16 height 14
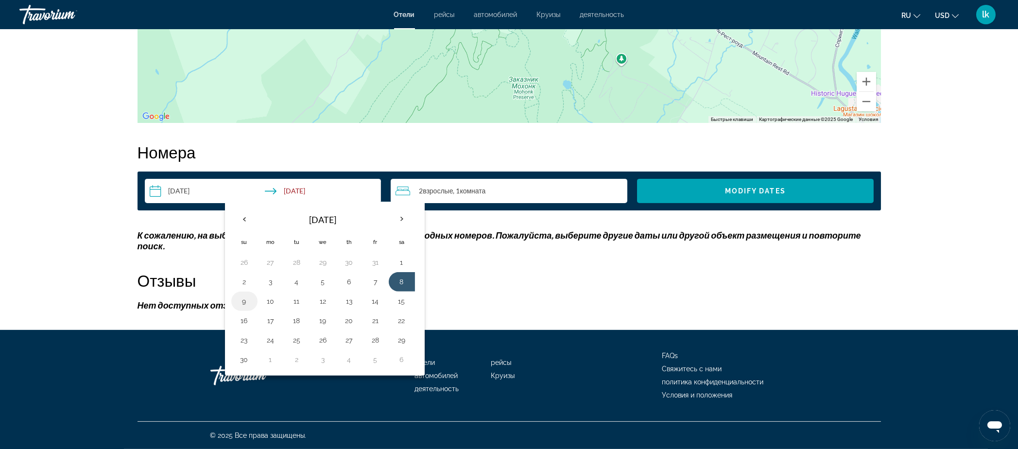
click at [237, 294] on button "9" at bounding box center [245, 301] width 16 height 14
type input "**********"
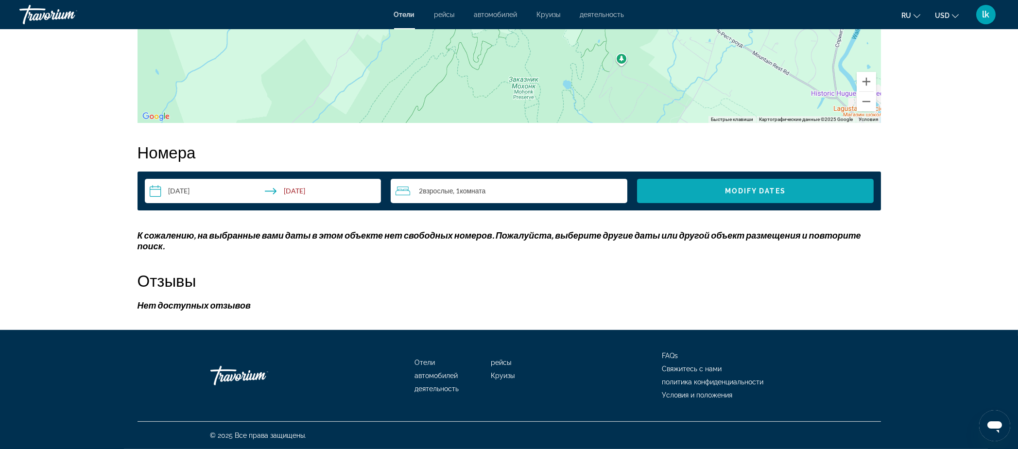
click at [752, 179] on span "Search widget" at bounding box center [755, 190] width 237 height 23
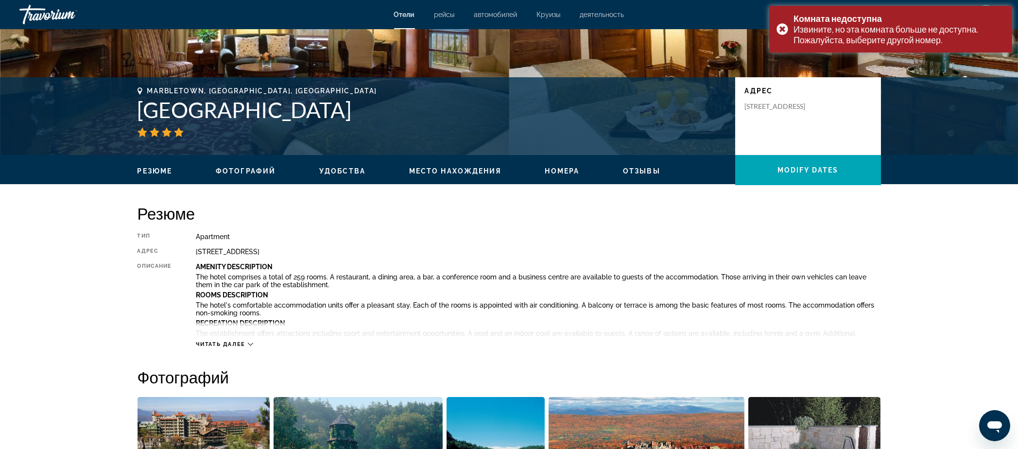
scroll to position [0, 0]
